Goal: Transaction & Acquisition: Book appointment/travel/reservation

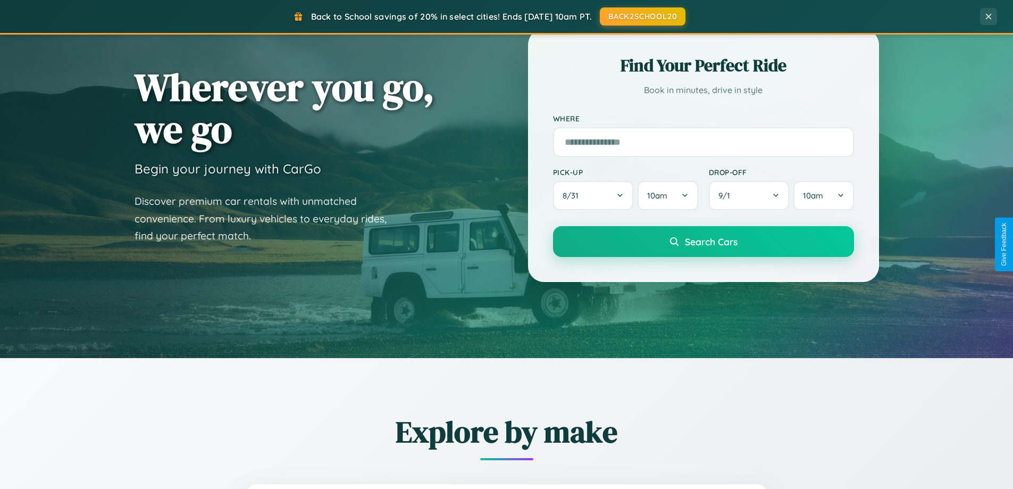
scroll to position [731, 0]
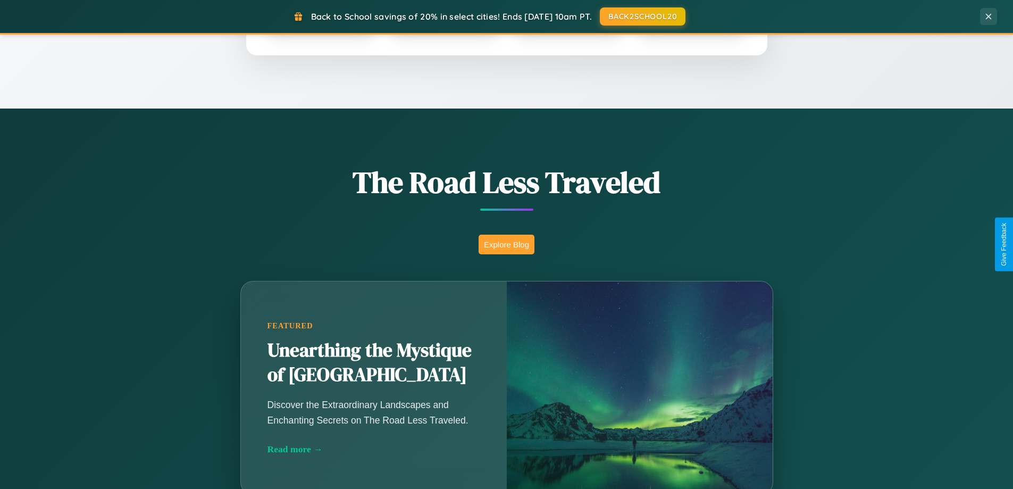
click at [506, 244] on button "Explore Blog" at bounding box center [506, 244] width 56 height 20
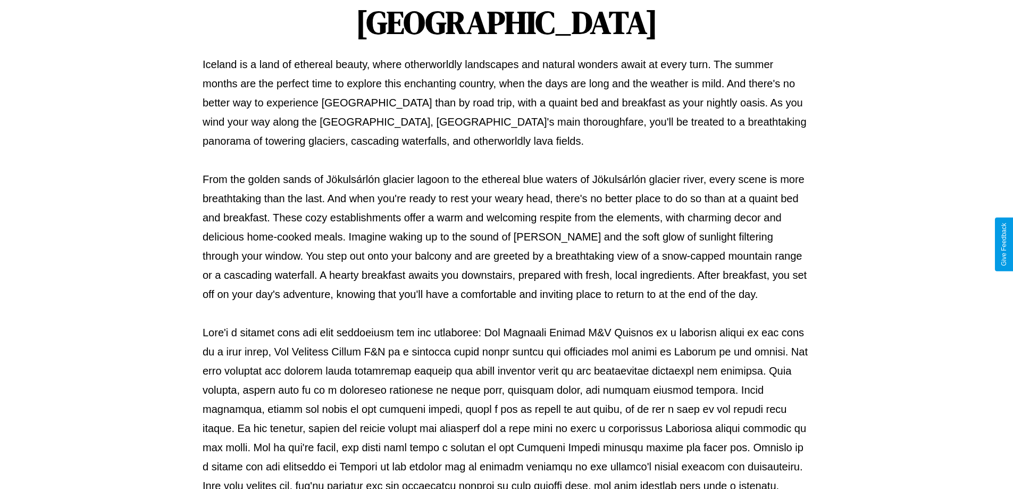
scroll to position [344, 0]
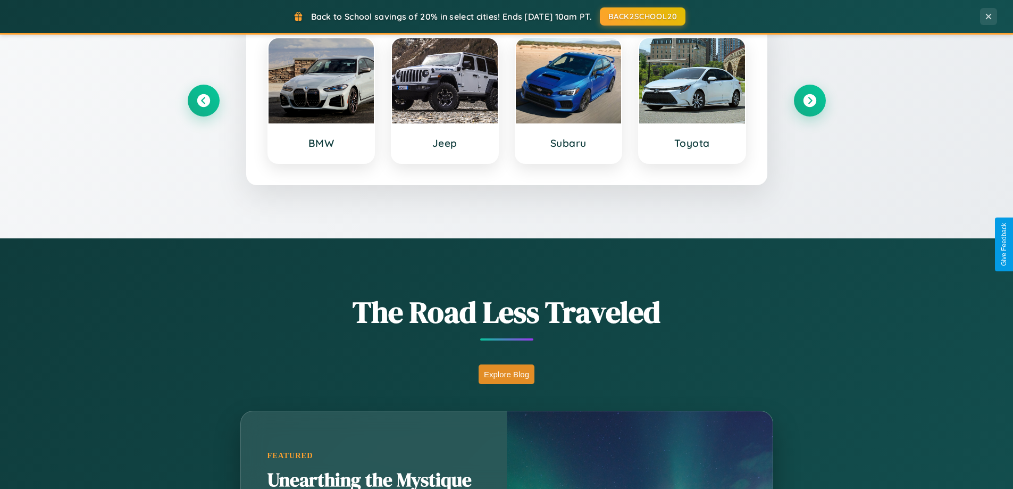
scroll to position [458, 0]
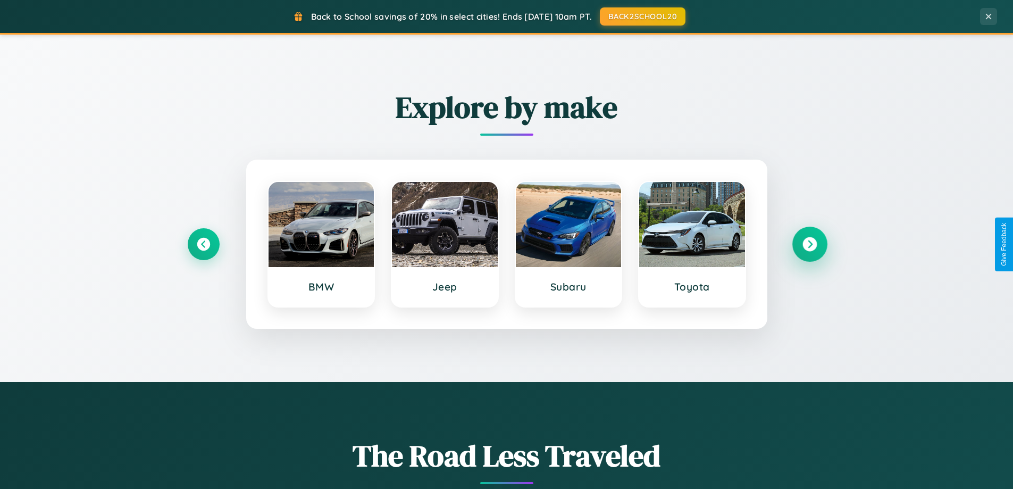
click at [809, 244] on icon at bounding box center [809, 244] width 14 height 14
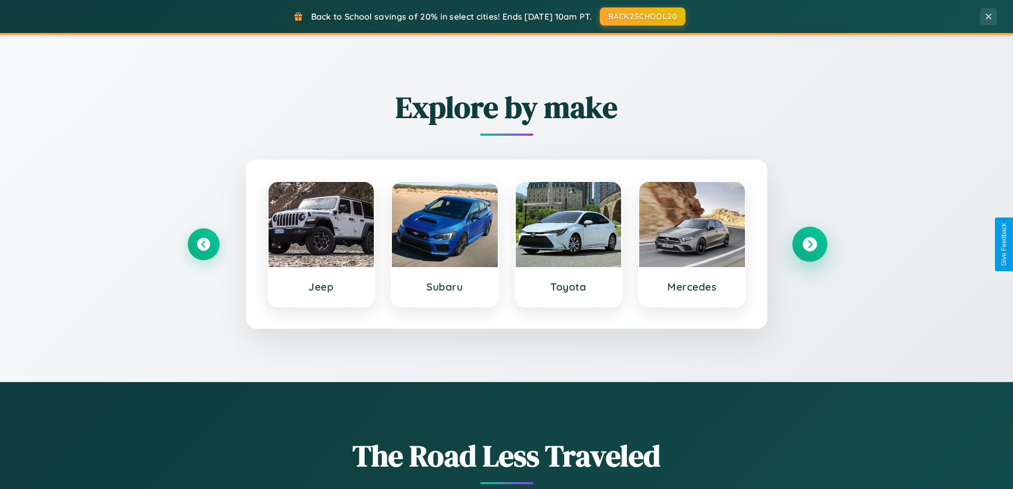
click at [809, 244] on icon at bounding box center [809, 244] width 14 height 14
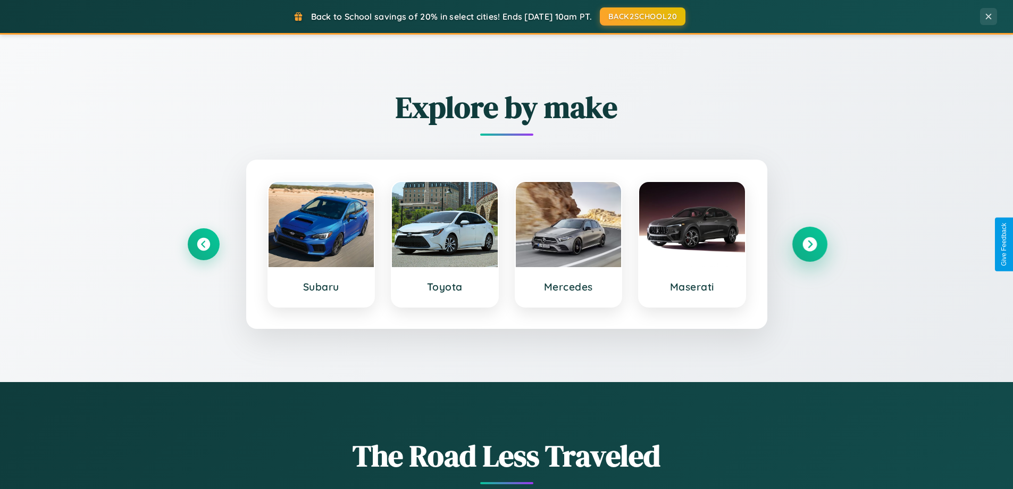
click at [809, 244] on icon at bounding box center [809, 244] width 14 height 14
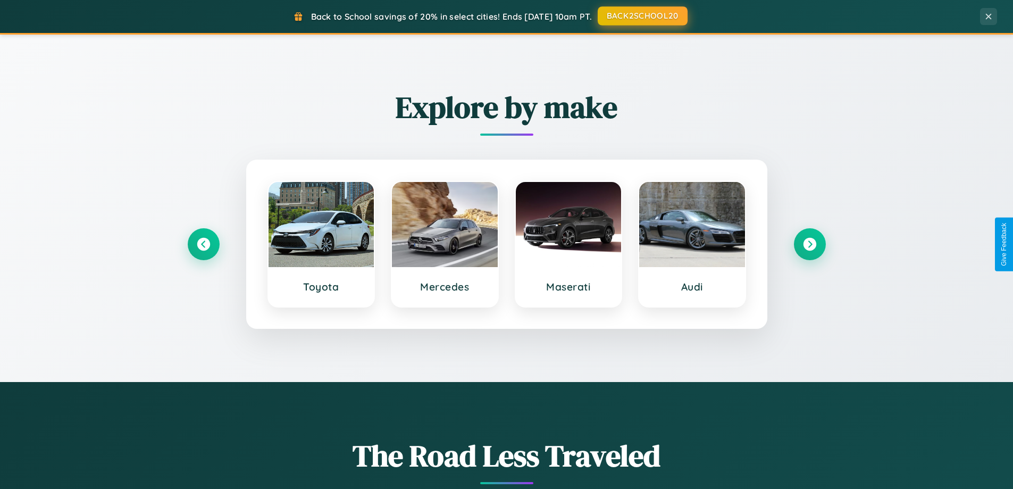
click at [642, 16] on button "BACK2SCHOOL20" at bounding box center [643, 15] width 90 height 19
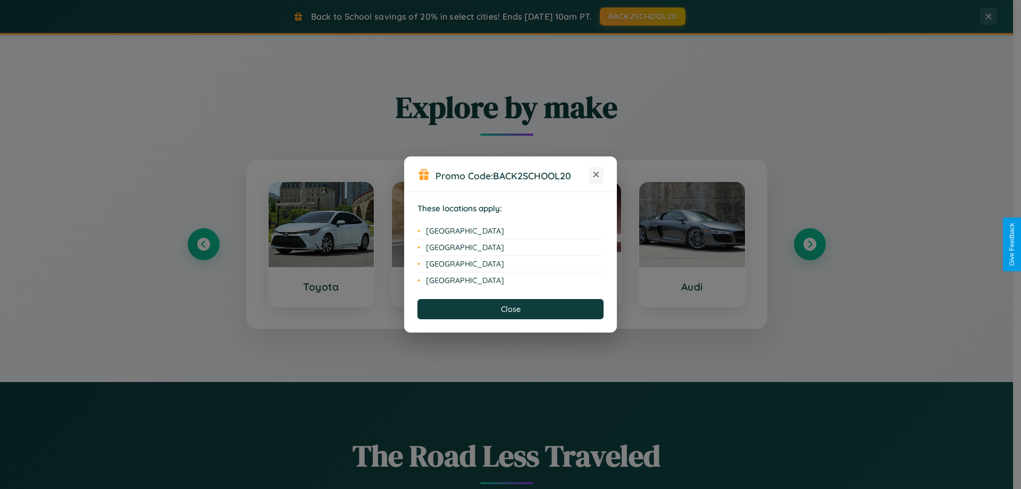
click at [596, 175] on icon at bounding box center [596, 175] width 6 height 6
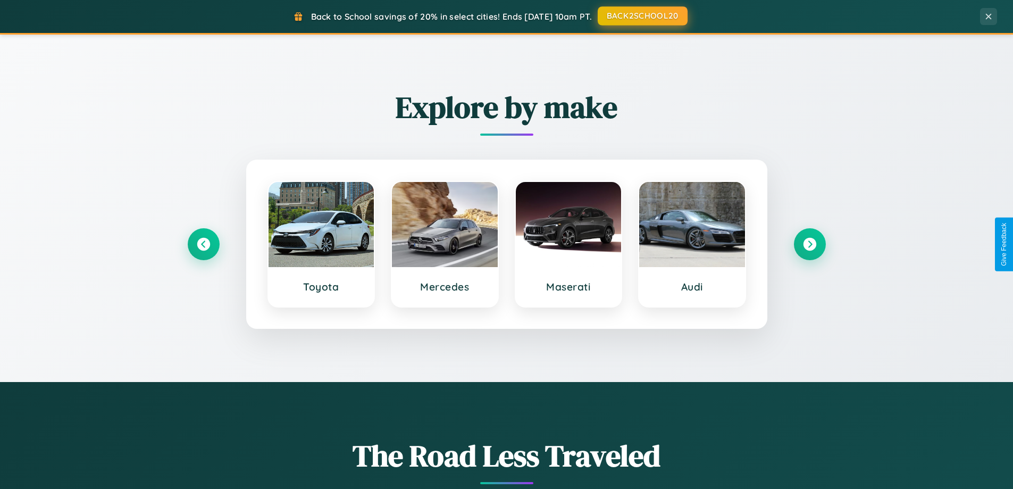
click at [642, 16] on button "BACK2SCHOOL20" at bounding box center [643, 15] width 90 height 19
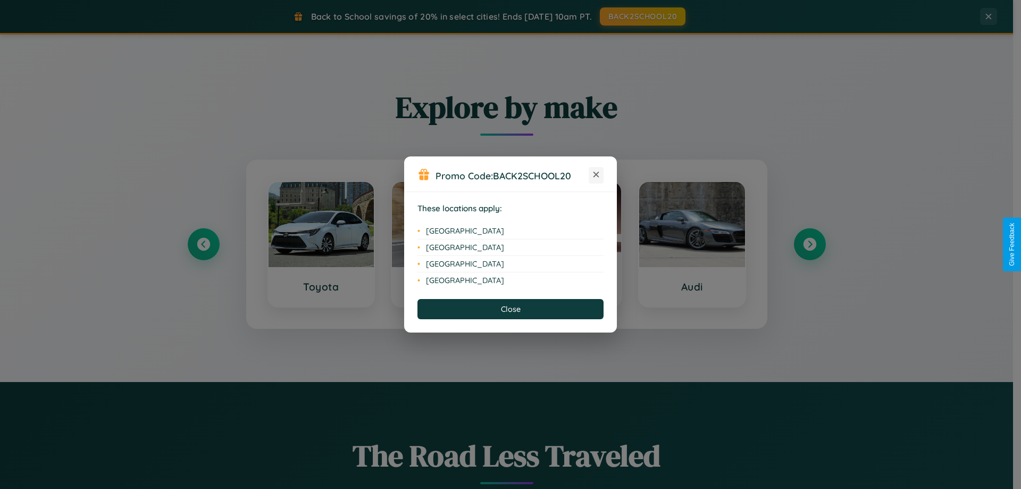
click at [596, 175] on icon at bounding box center [596, 175] width 6 height 6
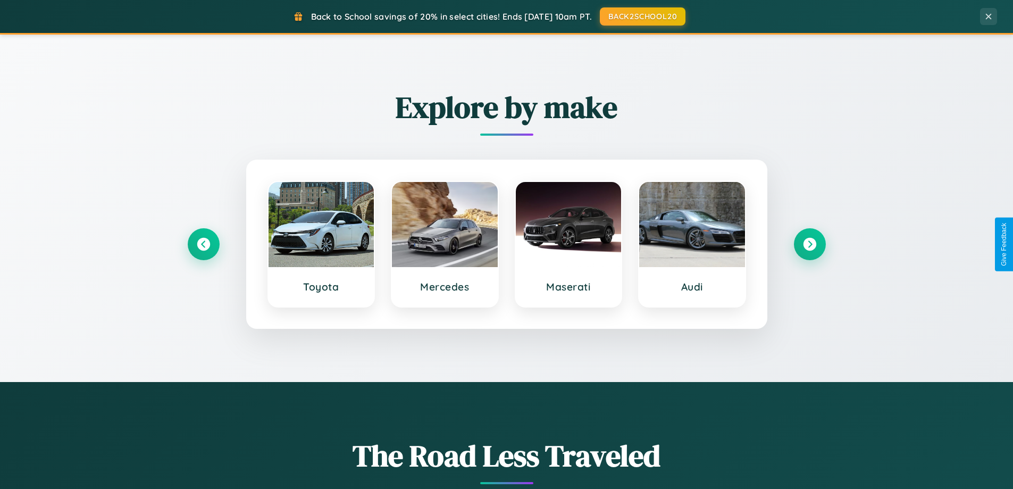
scroll to position [1246, 0]
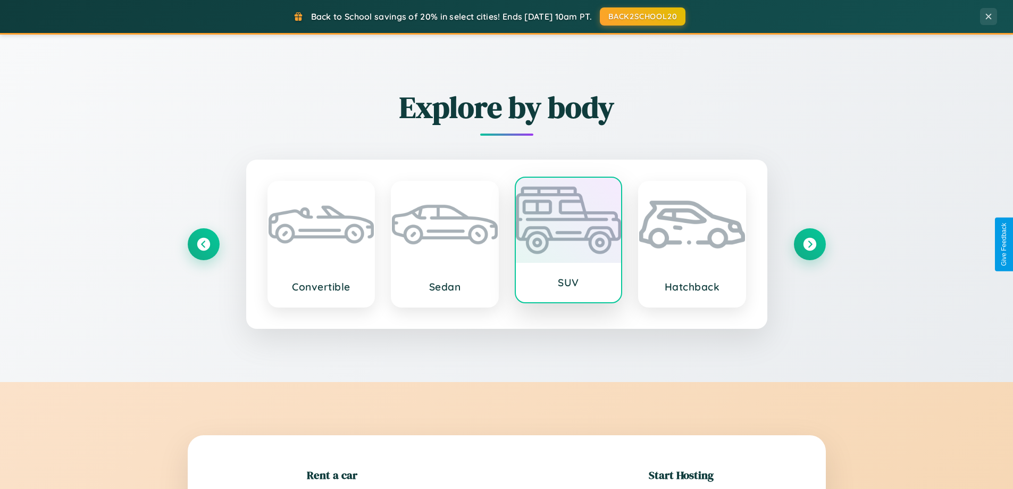
click at [568, 241] on div at bounding box center [569, 220] width 106 height 85
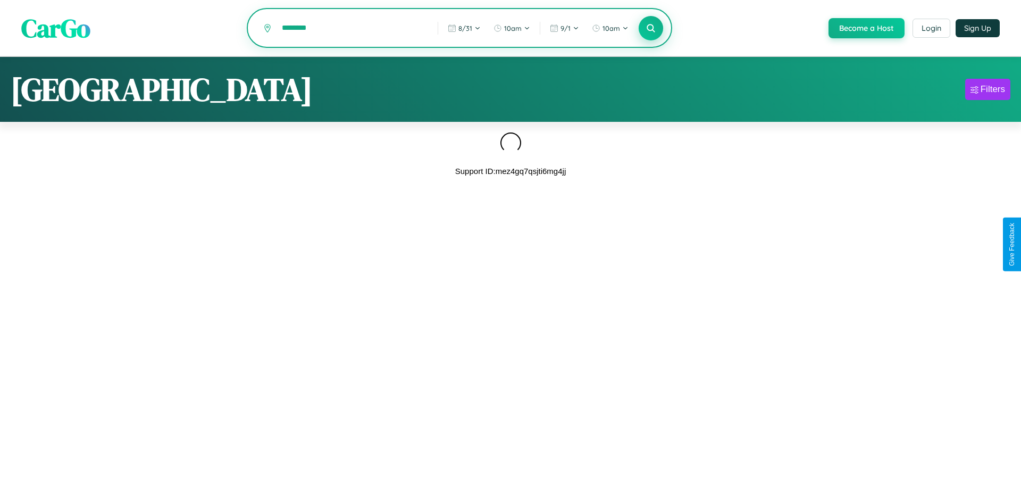
type input "********"
click at [650, 29] on icon at bounding box center [650, 28] width 10 height 10
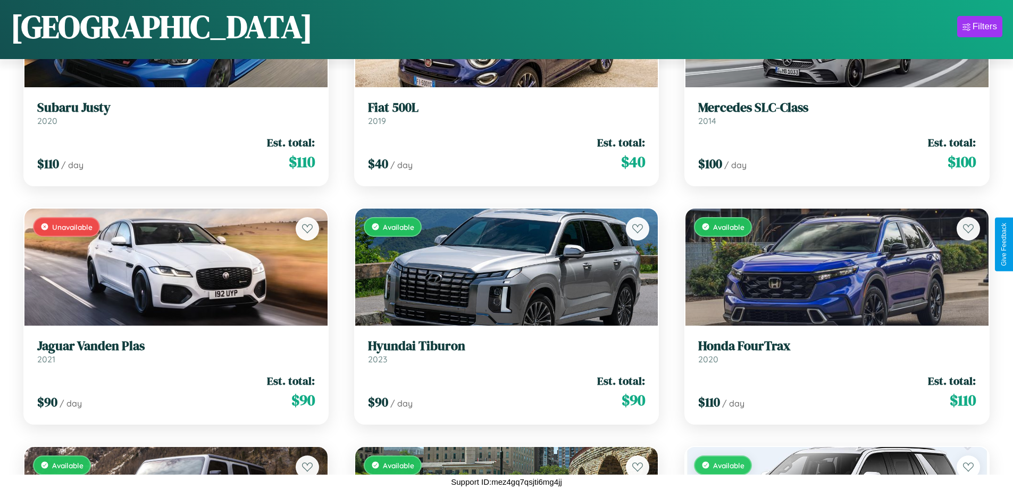
scroll to position [3958, 0]
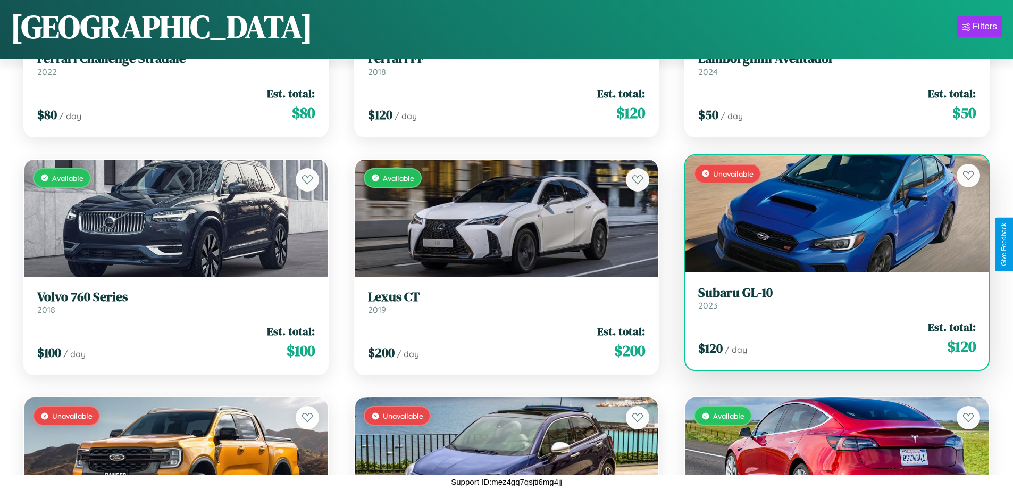
click at [830, 298] on h3 "Subaru GL-10" at bounding box center [836, 292] width 277 height 15
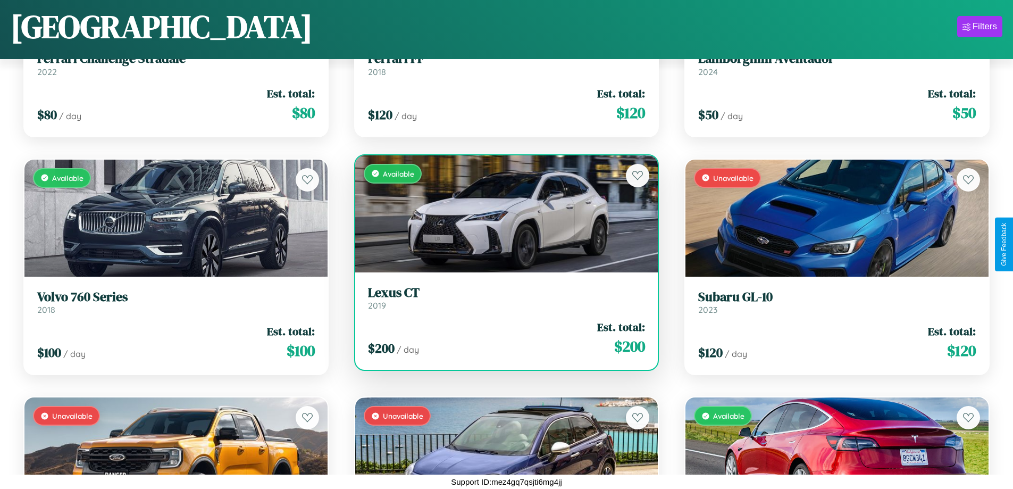
scroll to position [3482, 0]
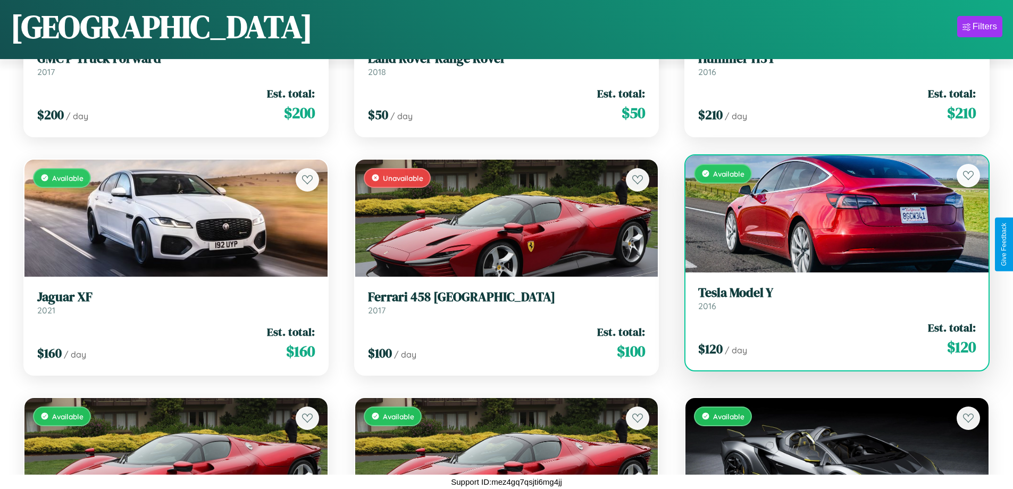
click at [830, 298] on h3 "Tesla Model Y" at bounding box center [836, 292] width 277 height 15
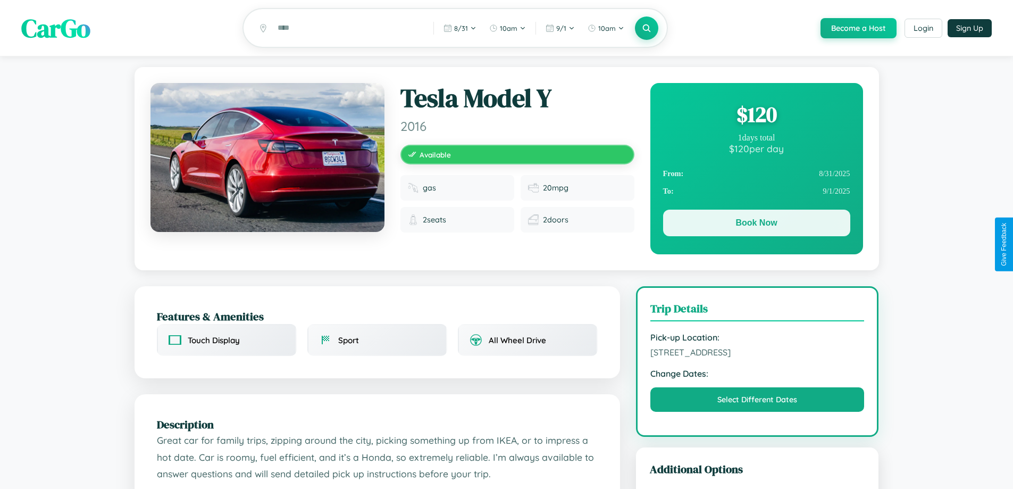
click at [756, 224] on button "Book Now" at bounding box center [756, 222] width 187 height 27
